Goal: Task Accomplishment & Management: Complete application form

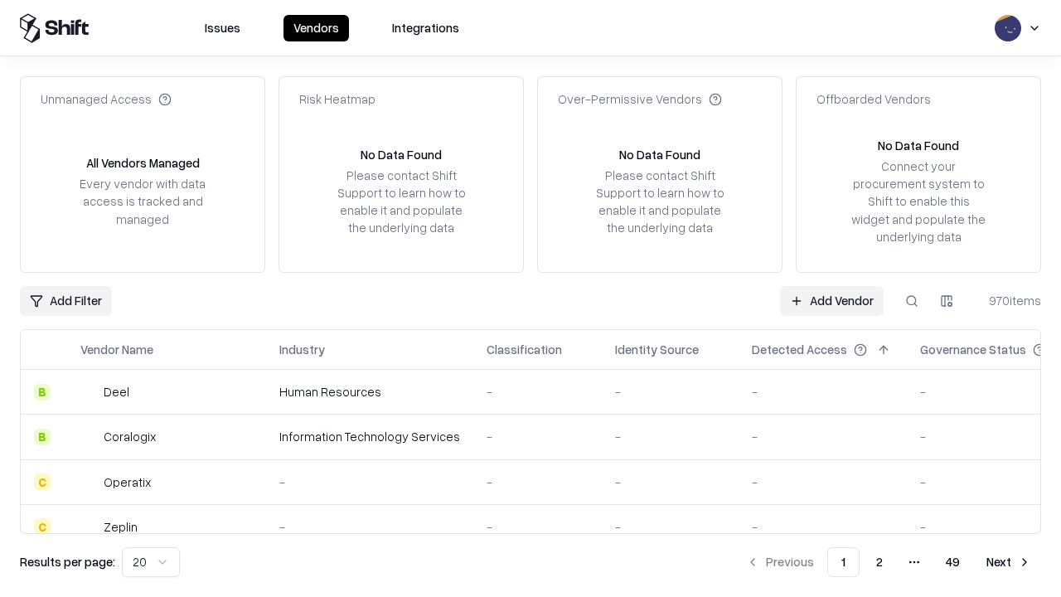
click at [832, 300] on link "Add Vendor" at bounding box center [832, 301] width 104 height 30
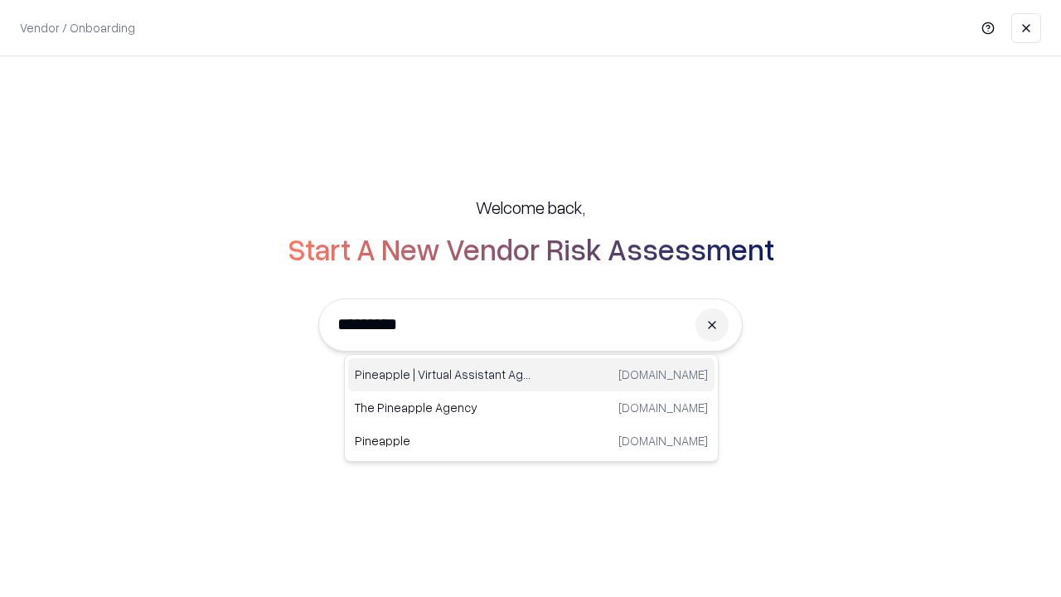
click at [532, 375] on div "Pineapple | Virtual Assistant Agency trypineapple.com" at bounding box center [531, 374] width 367 height 33
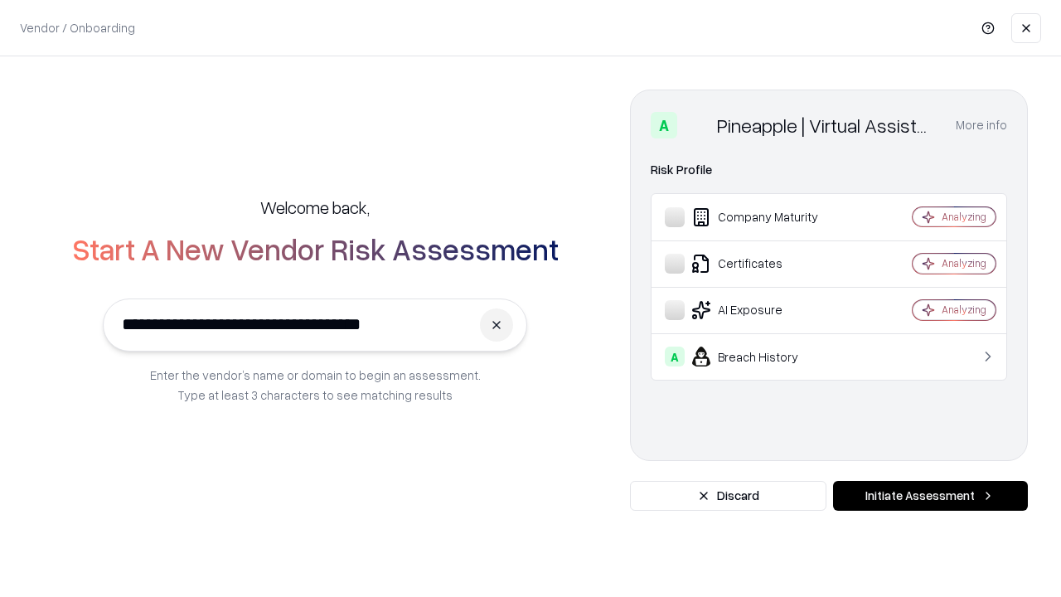
type input "**********"
click at [930, 496] on button "Initiate Assessment" at bounding box center [930, 496] width 195 height 30
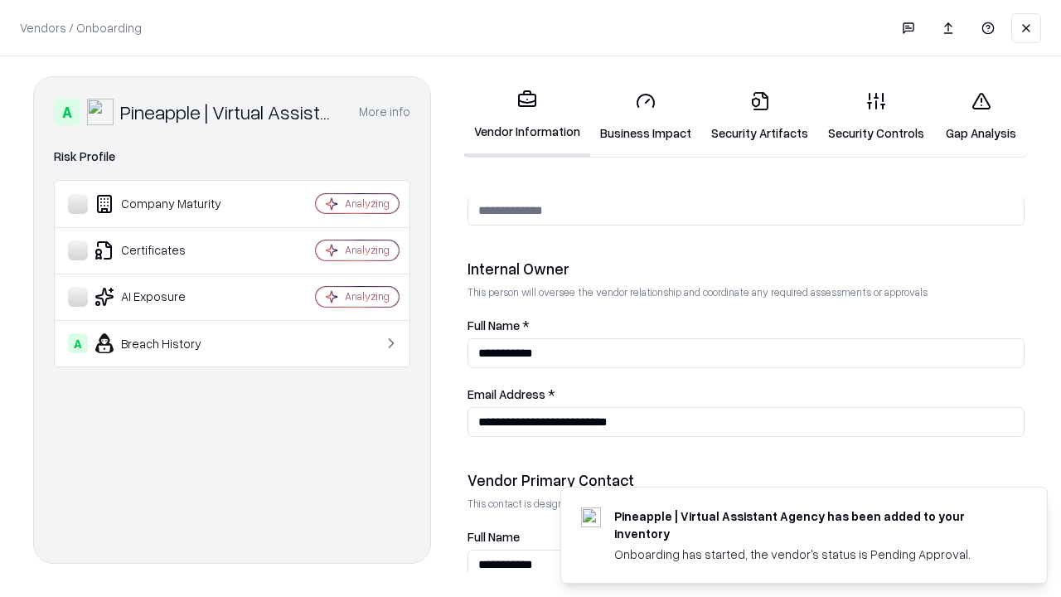
scroll to position [859, 0]
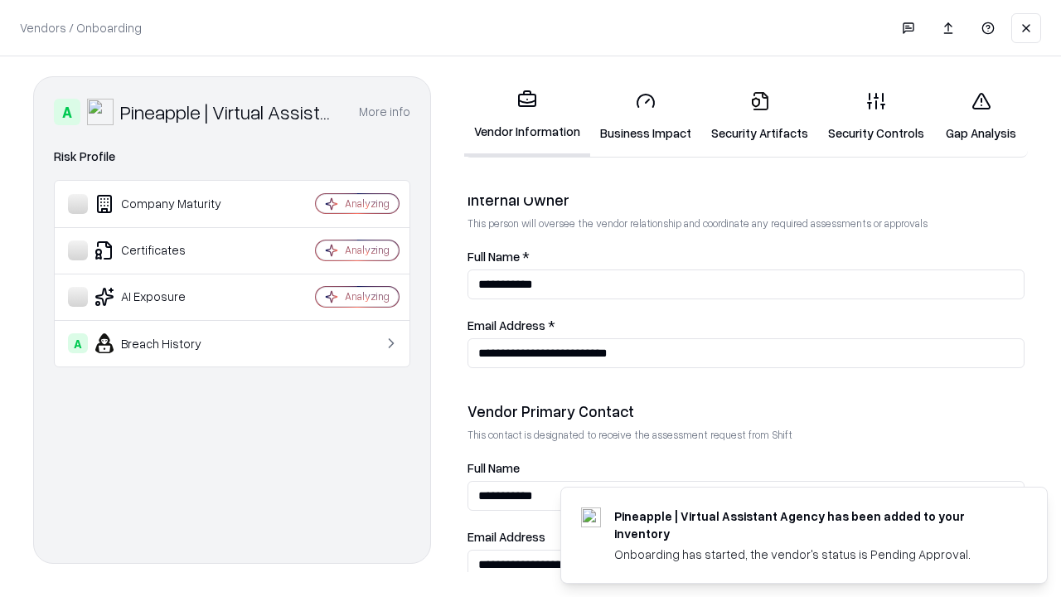
click at [760, 116] on link "Security Artifacts" at bounding box center [760, 116] width 117 height 77
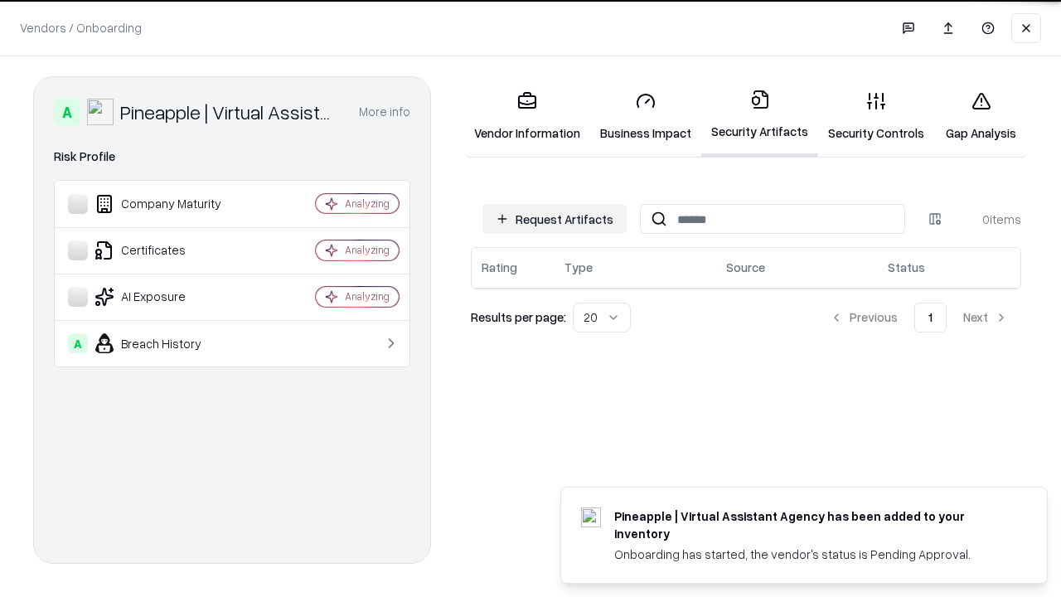
click at [555, 219] on button "Request Artifacts" at bounding box center [555, 219] width 144 height 30
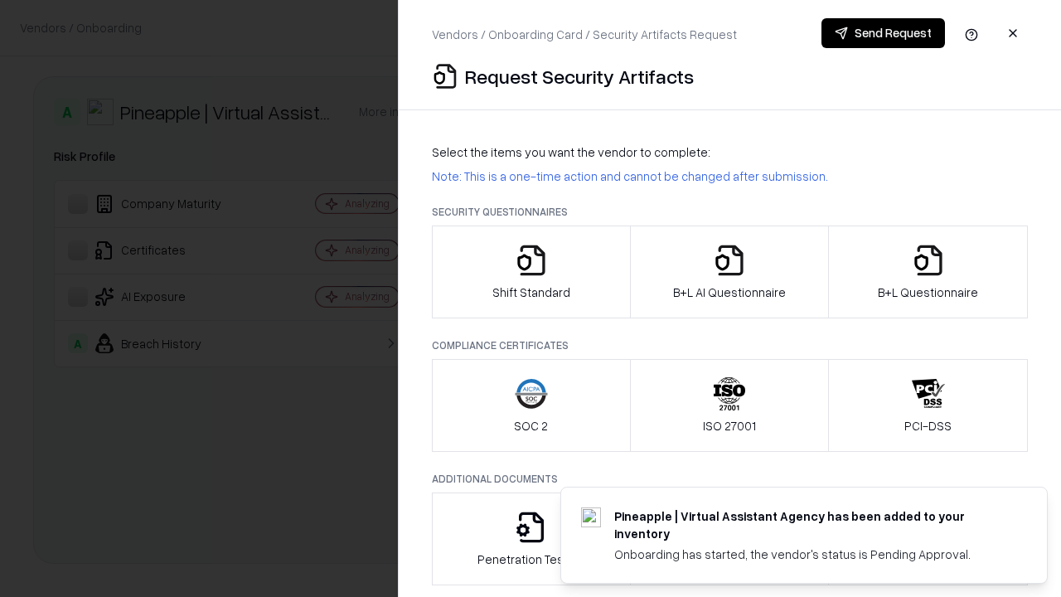
click at [928, 272] on icon "button" at bounding box center [928, 260] width 33 height 33
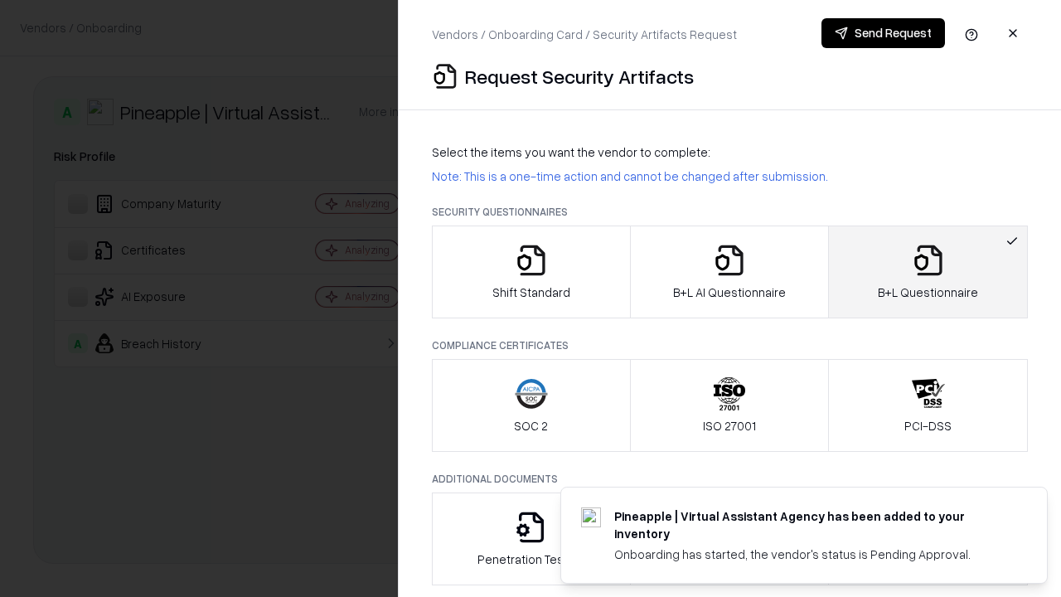
click at [729, 272] on icon "button" at bounding box center [729, 260] width 33 height 33
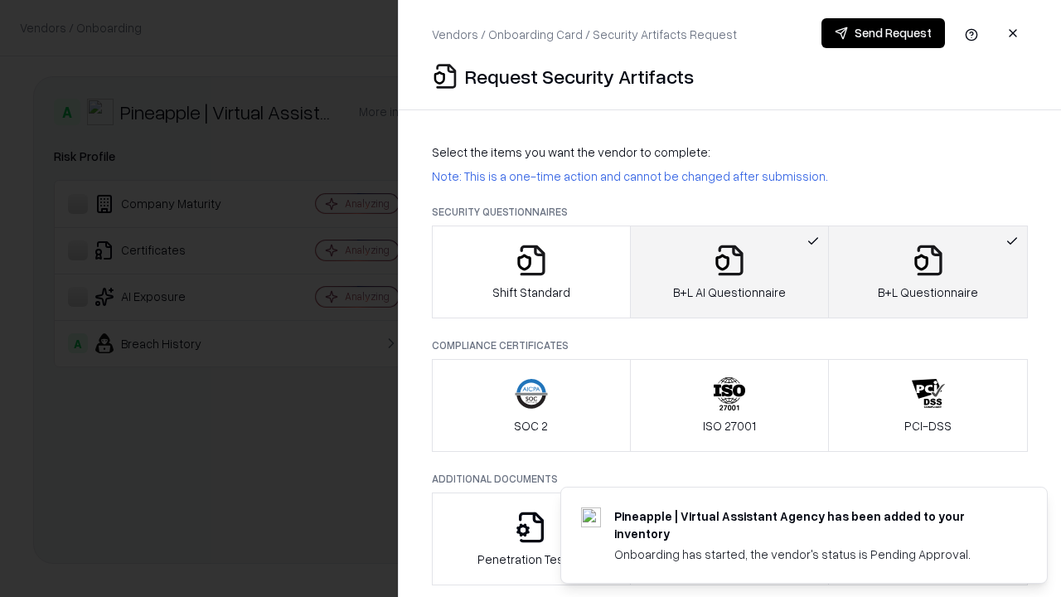
click at [883, 33] on button "Send Request" at bounding box center [884, 33] width 124 height 30
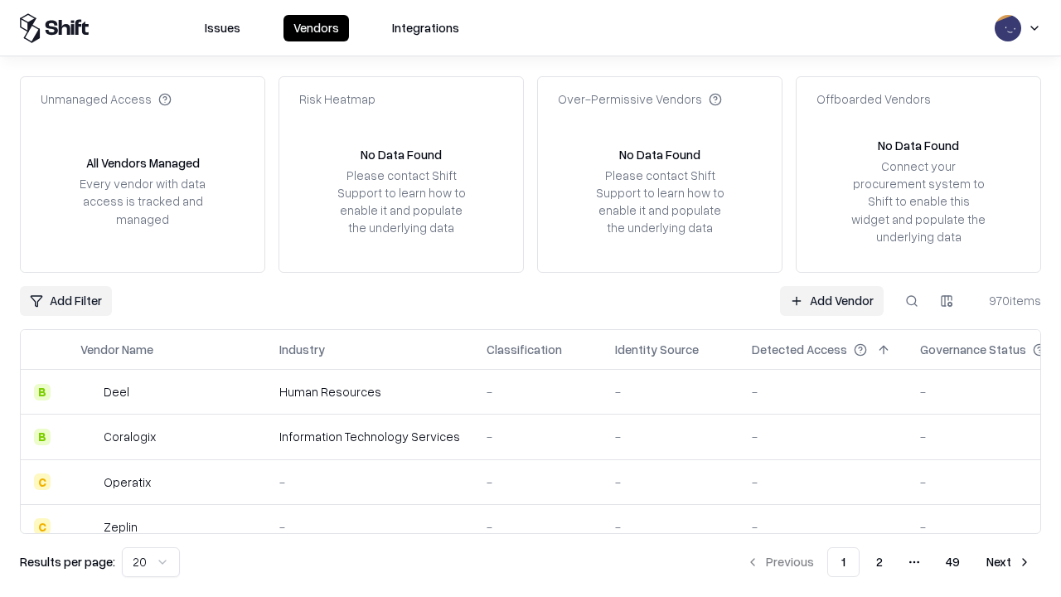
click at [912, 300] on button at bounding box center [912, 301] width 30 height 30
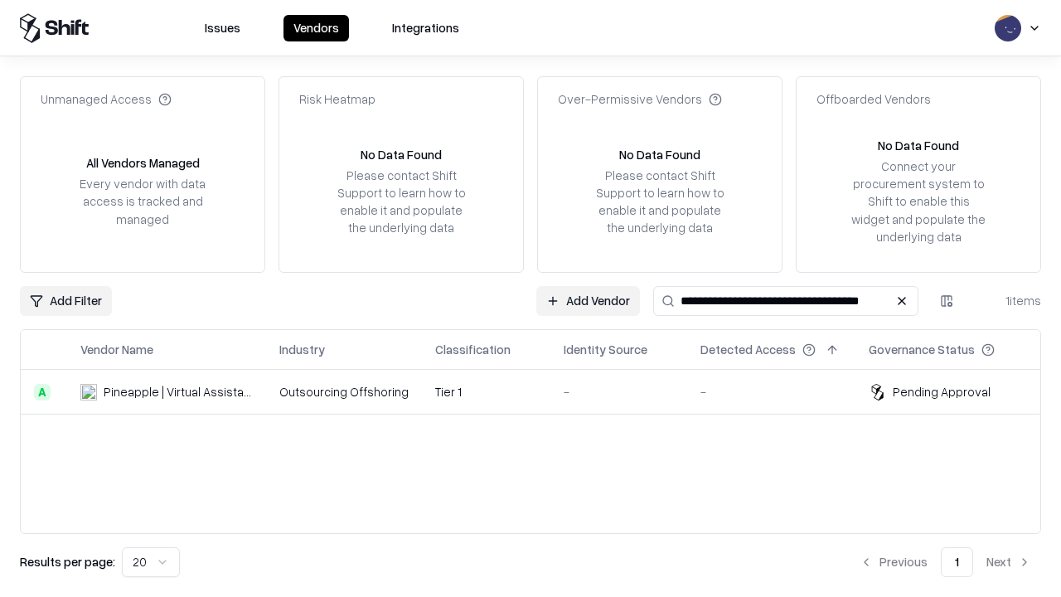
type input "**********"
click at [541, 391] on td "Tier 1" at bounding box center [486, 392] width 129 height 45
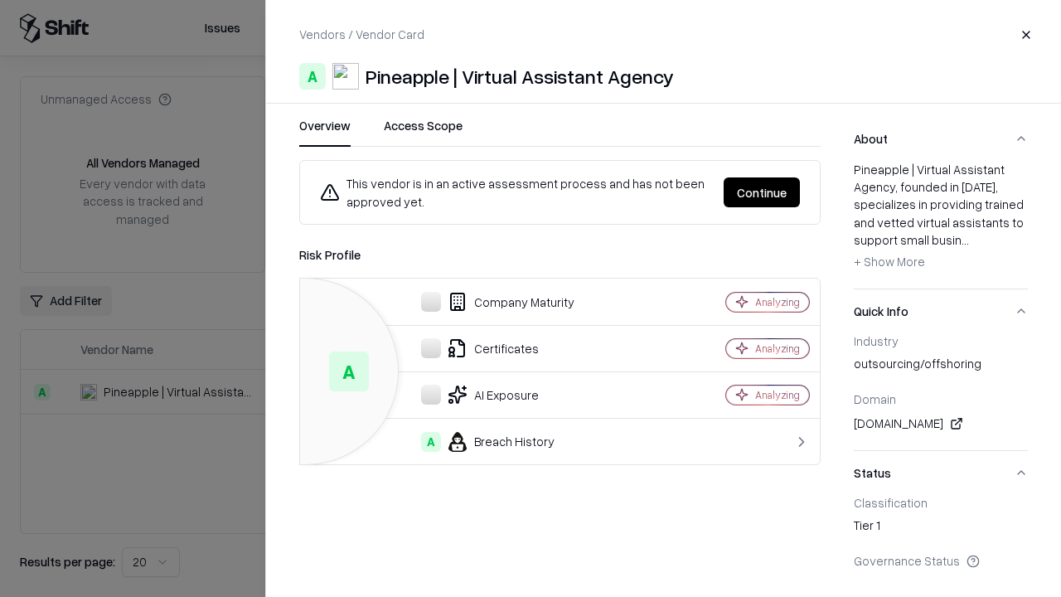
click at [762, 192] on button "Continue" at bounding box center [762, 192] width 76 height 30
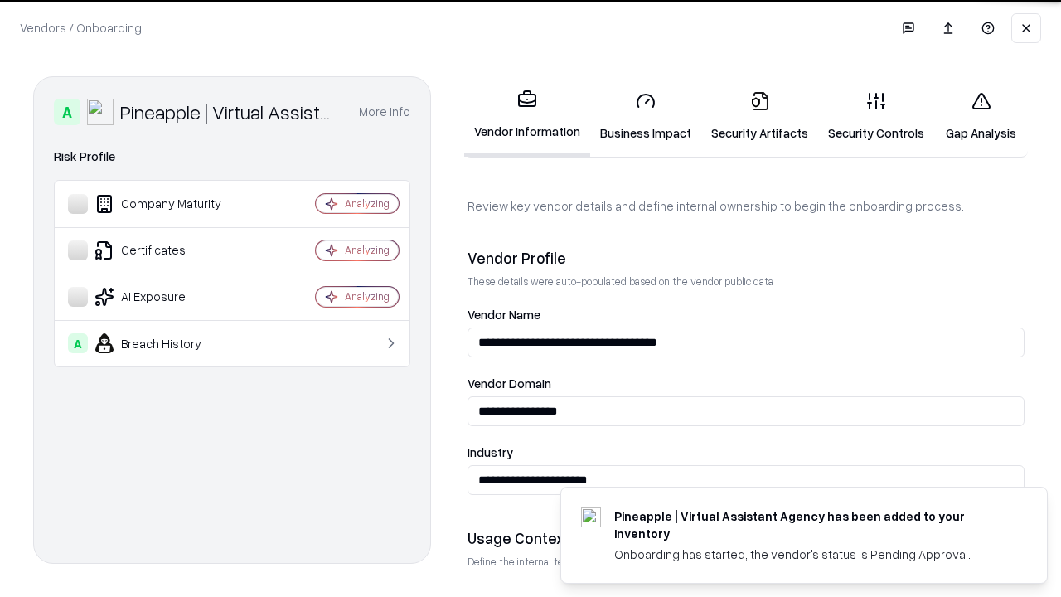
click at [760, 116] on link "Security Artifacts" at bounding box center [760, 116] width 117 height 77
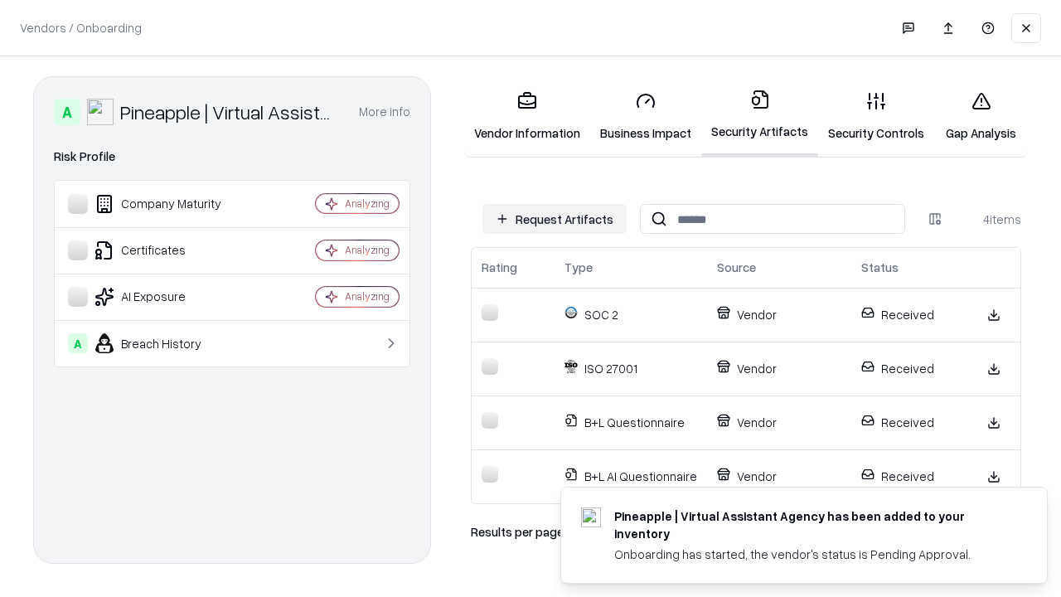
click at [981, 116] on link "Gap Analysis" at bounding box center [982, 116] width 94 height 77
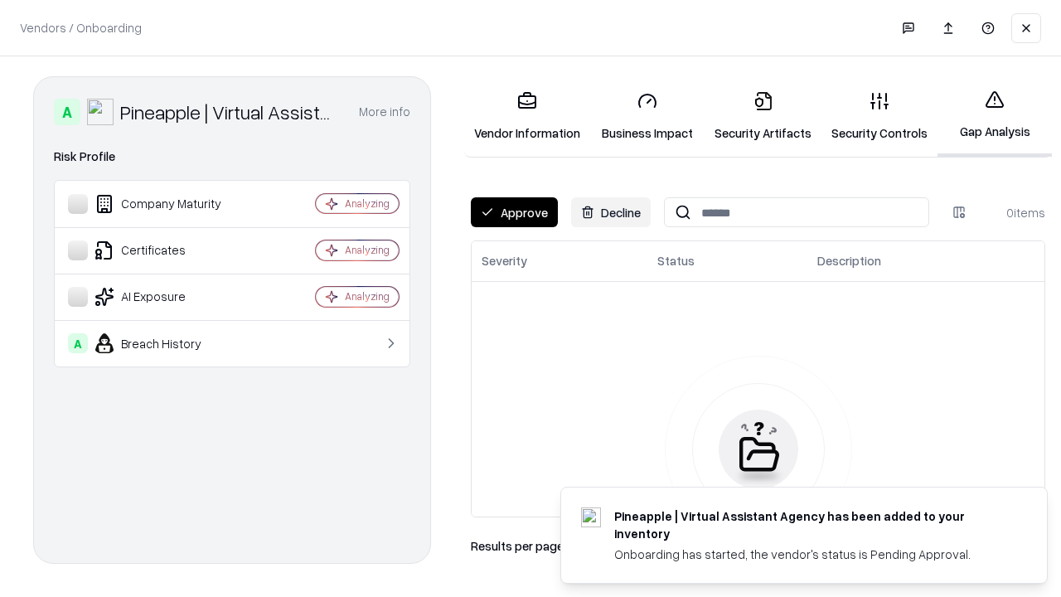
click at [514, 212] on button "Approve" at bounding box center [514, 212] width 87 height 30
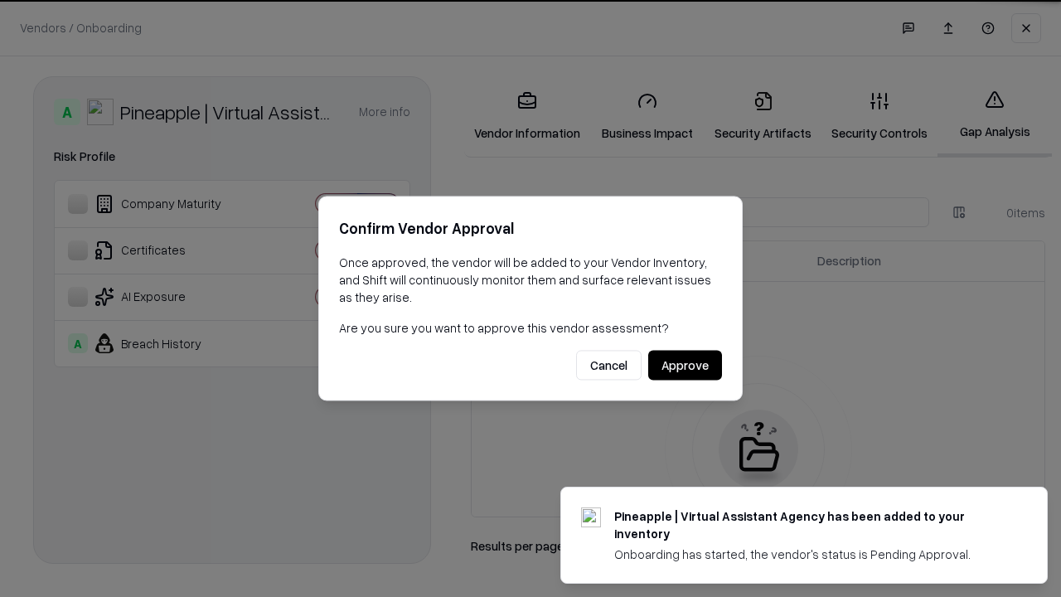
click at [685, 365] on button "Approve" at bounding box center [685, 366] width 74 height 30
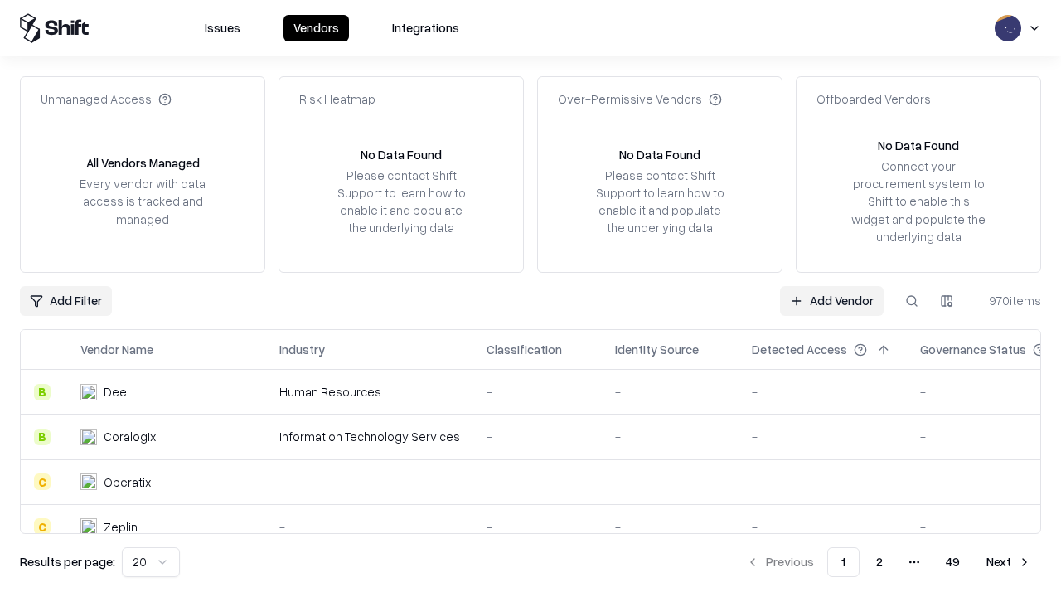
type input "**********"
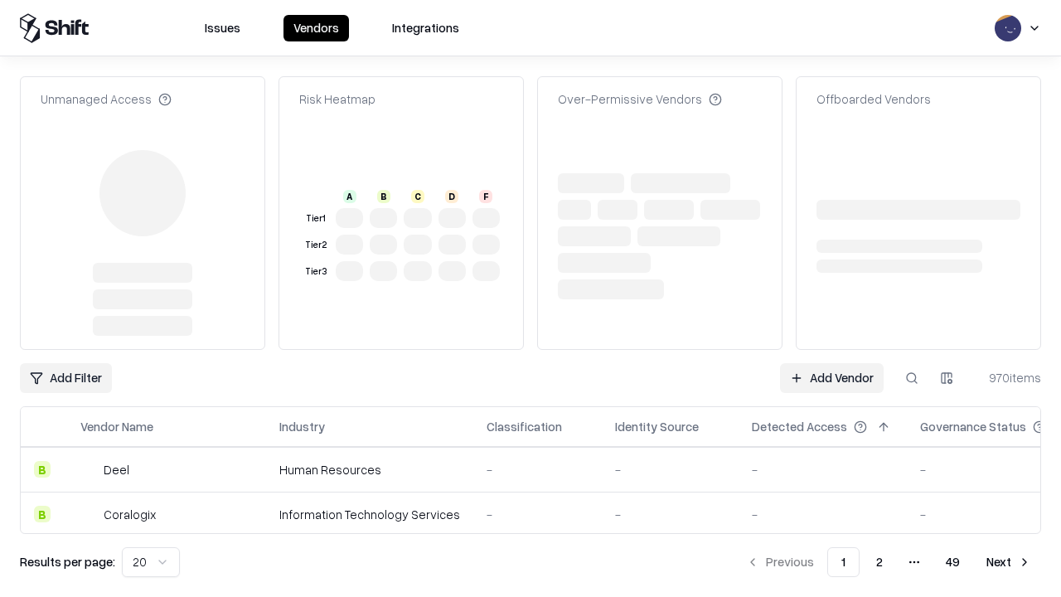
click at [832, 363] on link "Add Vendor" at bounding box center [832, 378] width 104 height 30
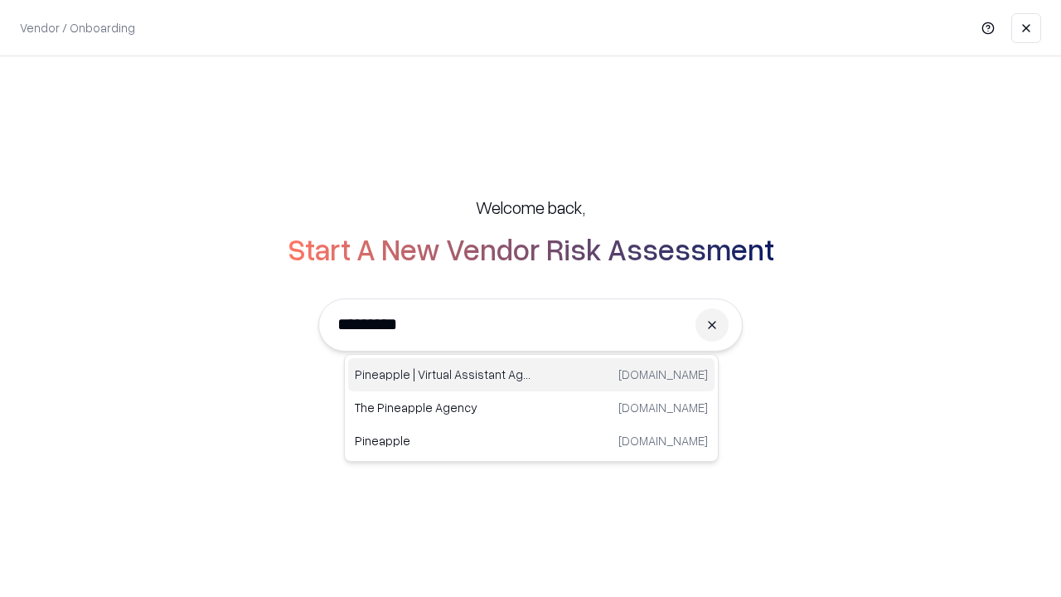
click at [532, 375] on div "Pineapple | Virtual Assistant Agency trypineapple.com" at bounding box center [531, 374] width 367 height 33
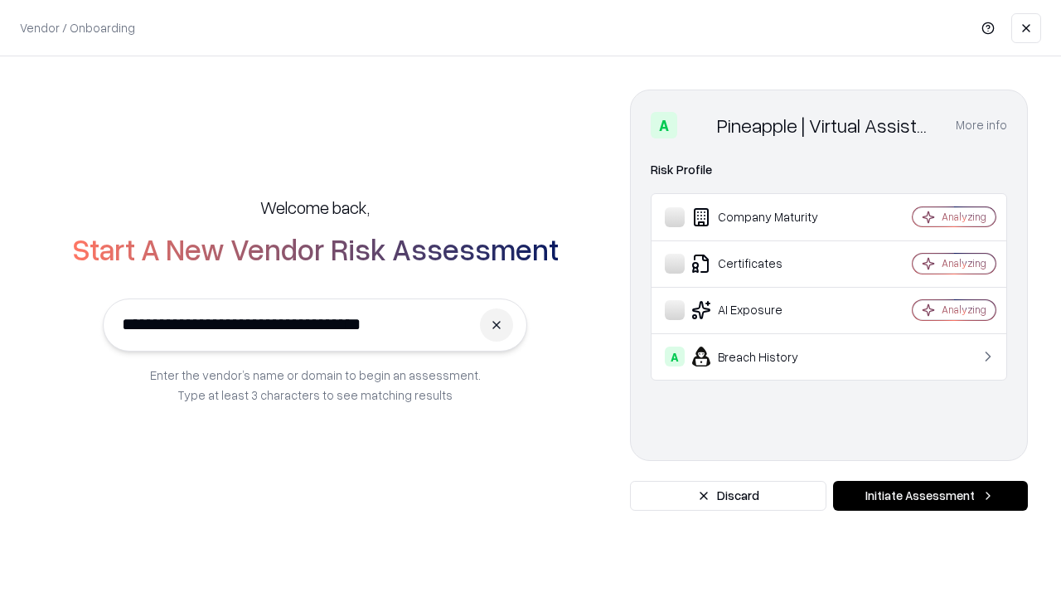
type input "**********"
click at [930, 496] on button "Initiate Assessment" at bounding box center [930, 496] width 195 height 30
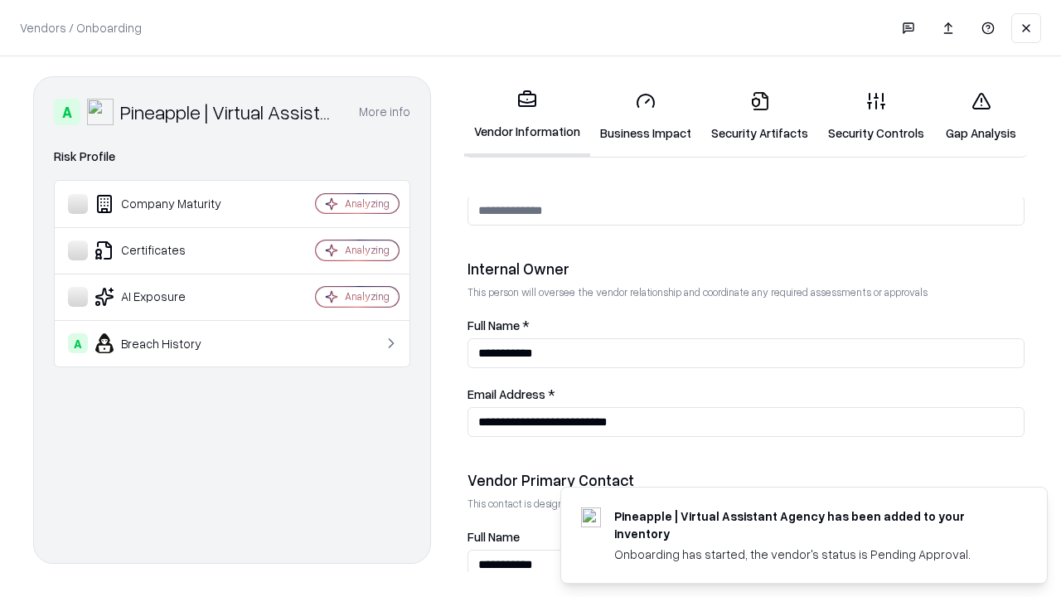
scroll to position [859, 0]
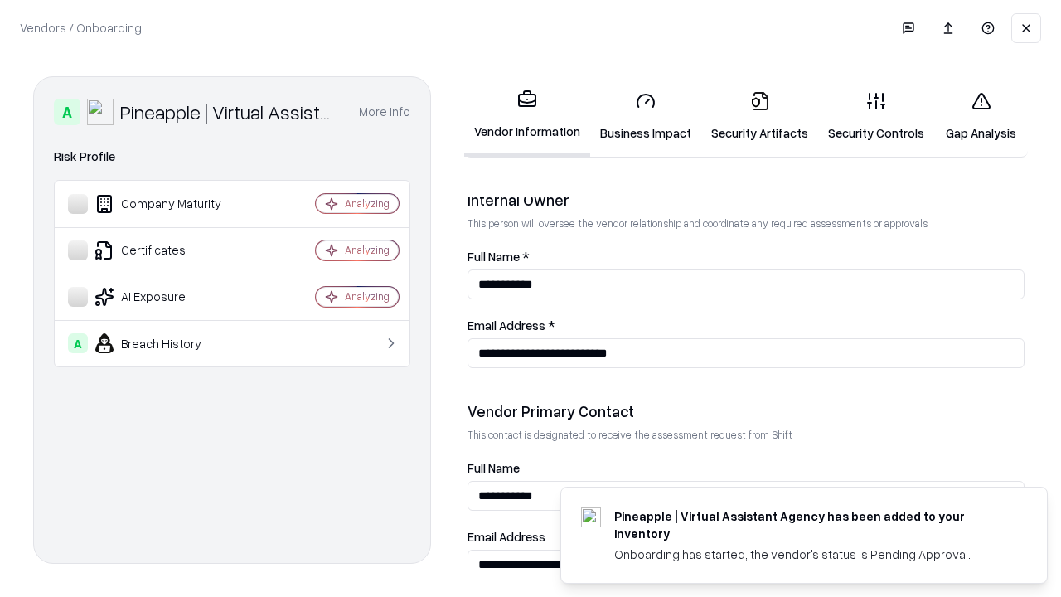
click at [981, 116] on link "Gap Analysis" at bounding box center [982, 116] width 94 height 77
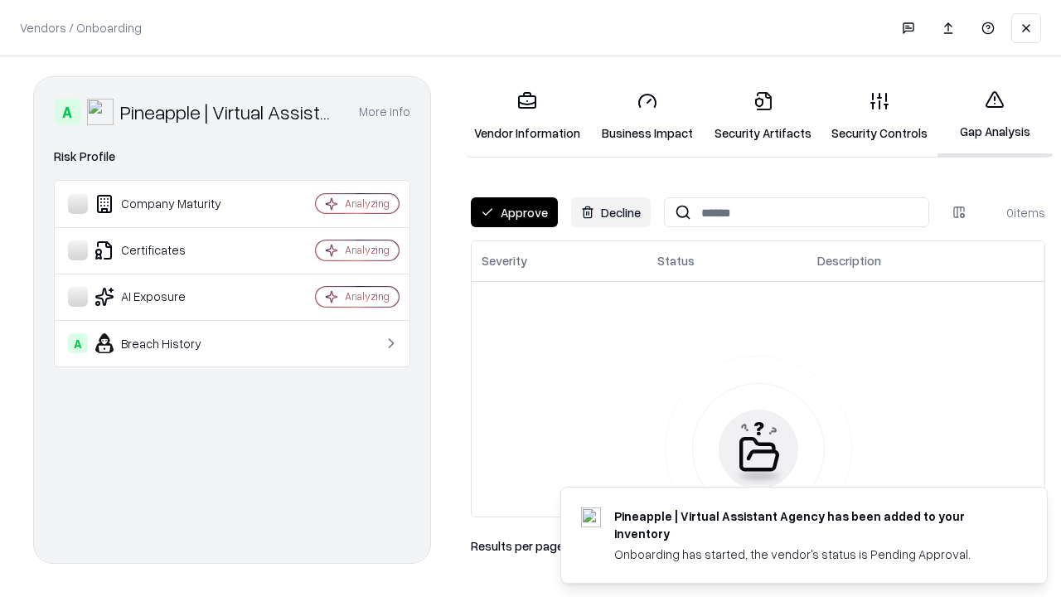
click at [514, 212] on button "Approve" at bounding box center [514, 212] width 87 height 30
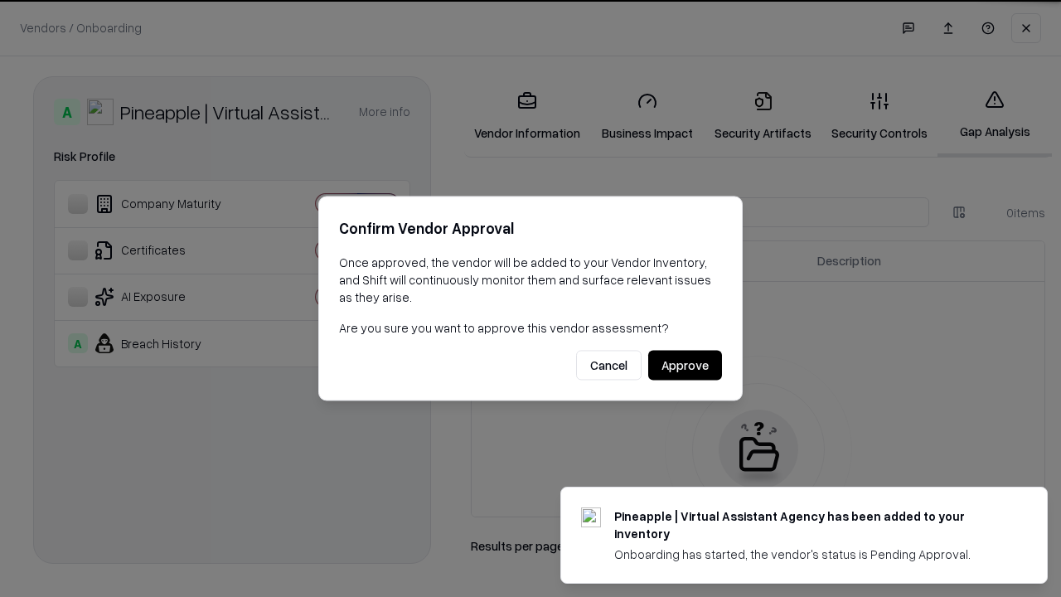
click at [685, 365] on button "Approve" at bounding box center [685, 366] width 74 height 30
